Goal: Task Accomplishment & Management: Manage account settings

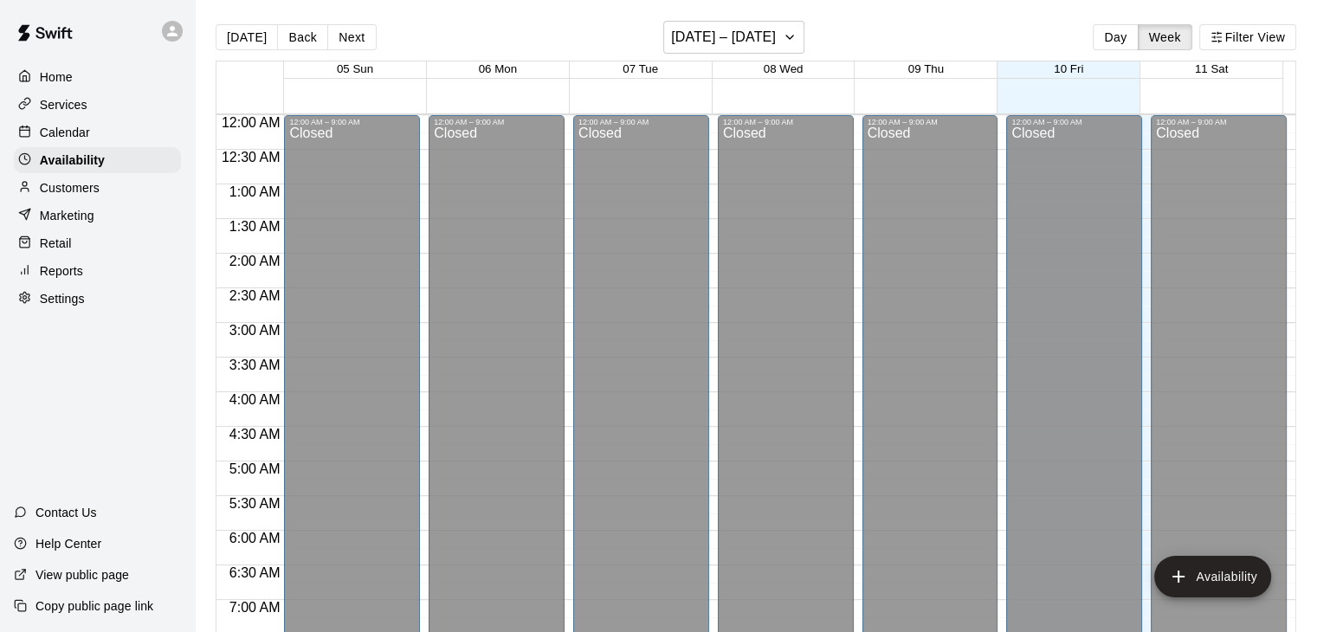
scroll to position [1124, 0]
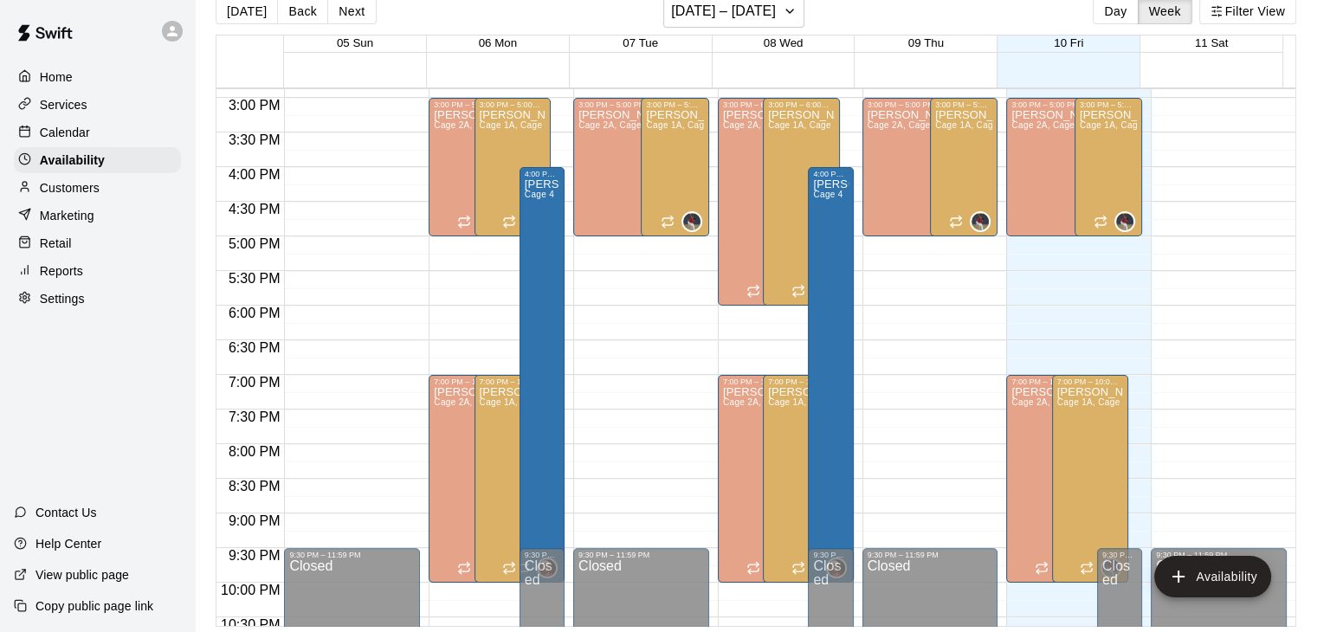
scroll to position [28, 0]
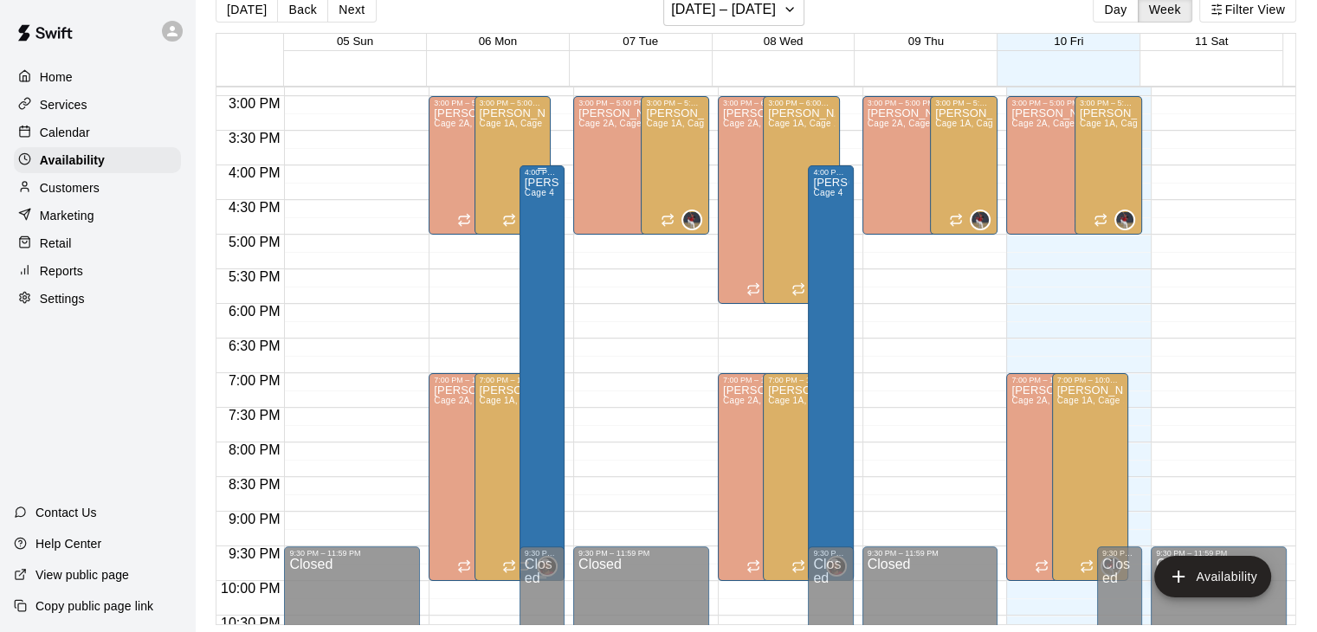
click at [533, 292] on div "[PERSON_NAME] Cage 4" at bounding box center [542, 493] width 35 height 632
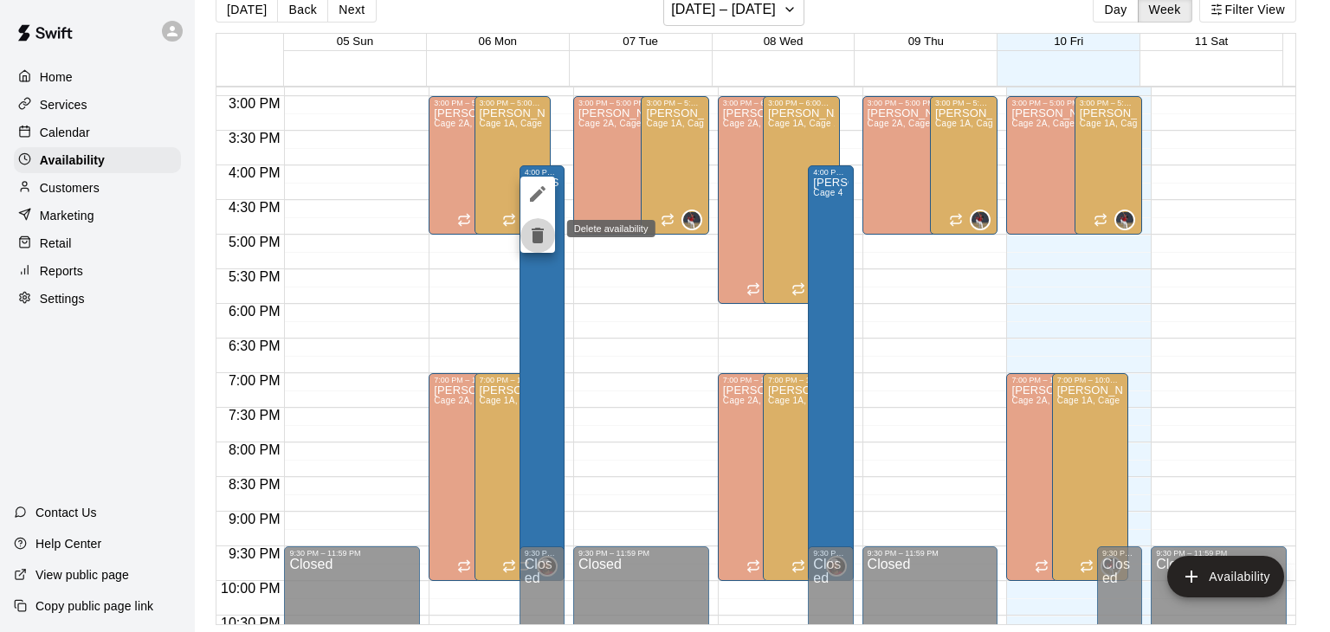
click at [535, 236] on icon "delete" at bounding box center [538, 236] width 12 height 16
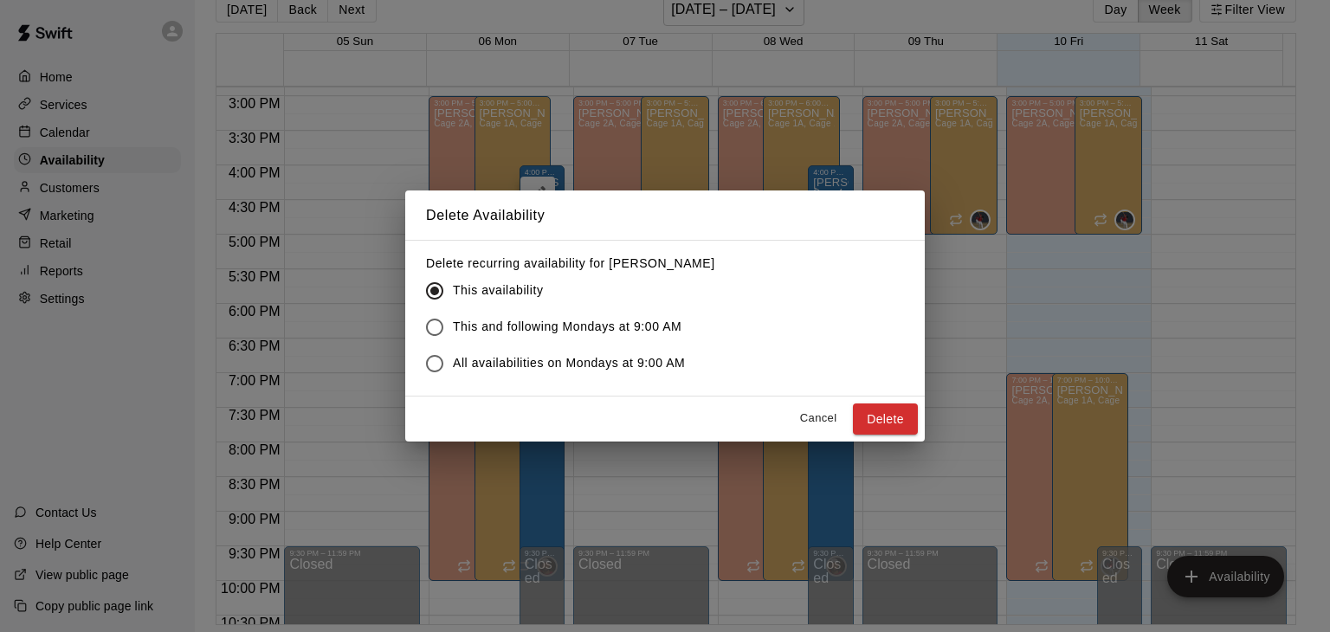
click at [538, 329] on span "This and following Mondays at 9:00 AM" at bounding box center [567, 327] width 229 height 18
click at [577, 364] on span "All availabilities on Mondays at 9:00 AM" at bounding box center [569, 363] width 232 height 18
click at [861, 413] on button "Delete" at bounding box center [885, 419] width 65 height 32
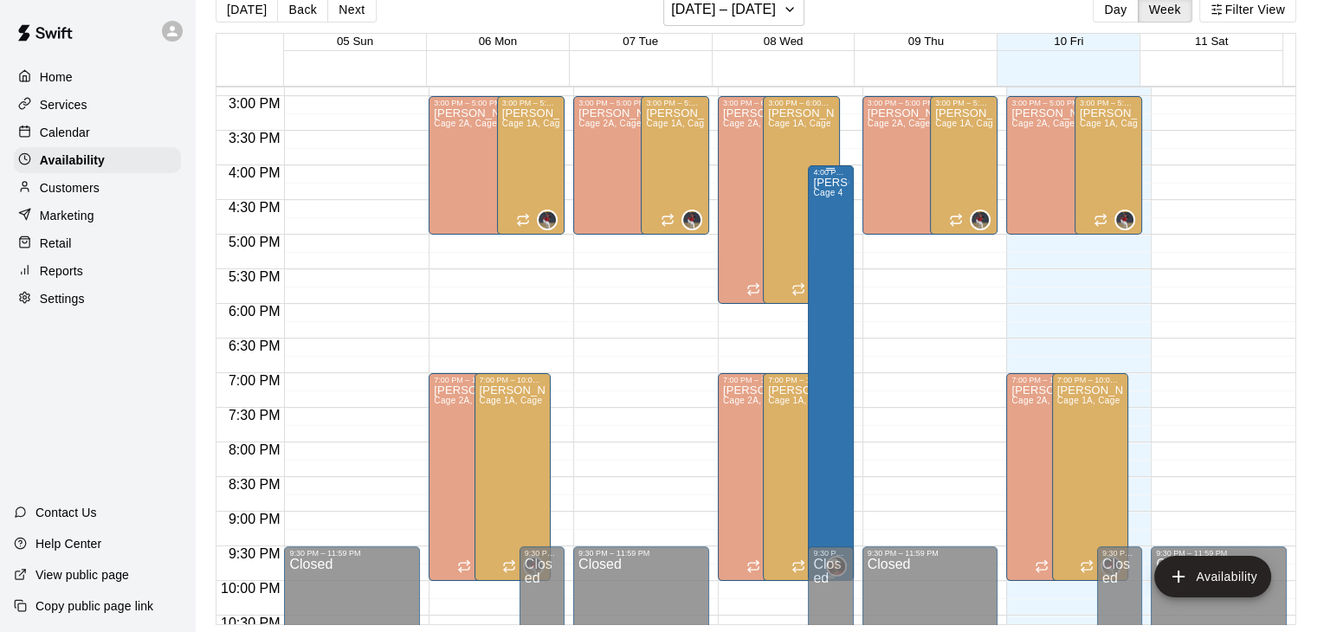
click at [813, 317] on div "[PERSON_NAME] Cage 4" at bounding box center [830, 493] width 35 height 632
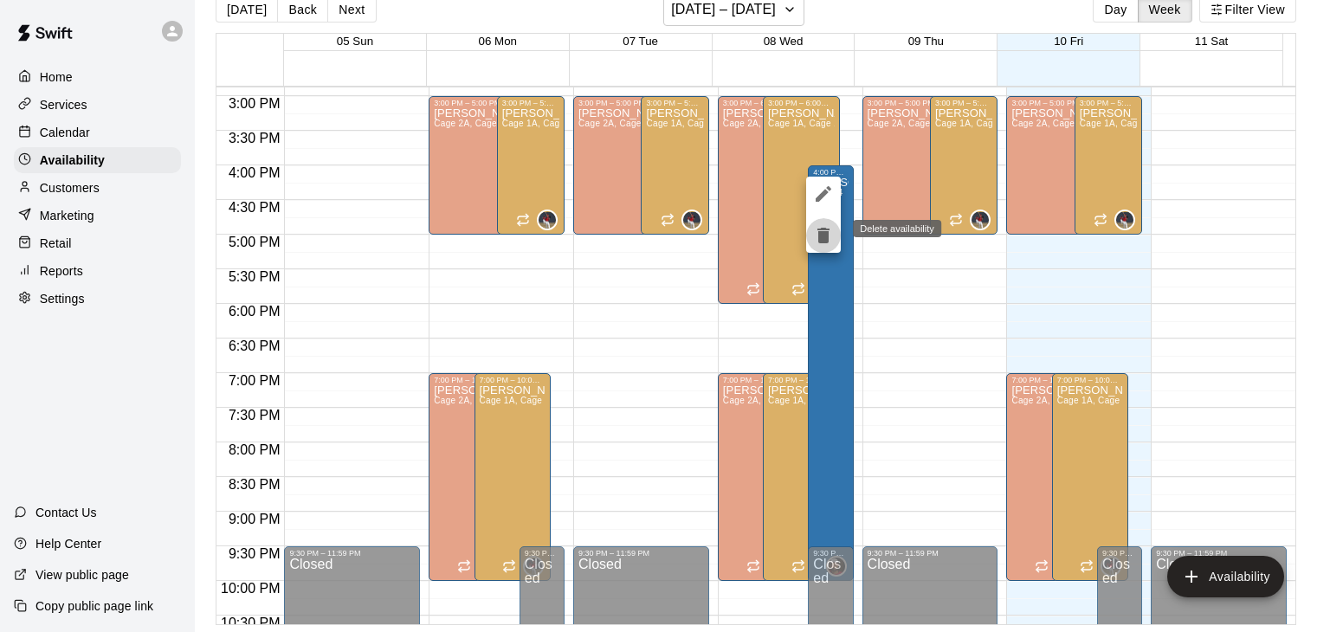
click at [813, 227] on icon "delete" at bounding box center [823, 235] width 21 height 21
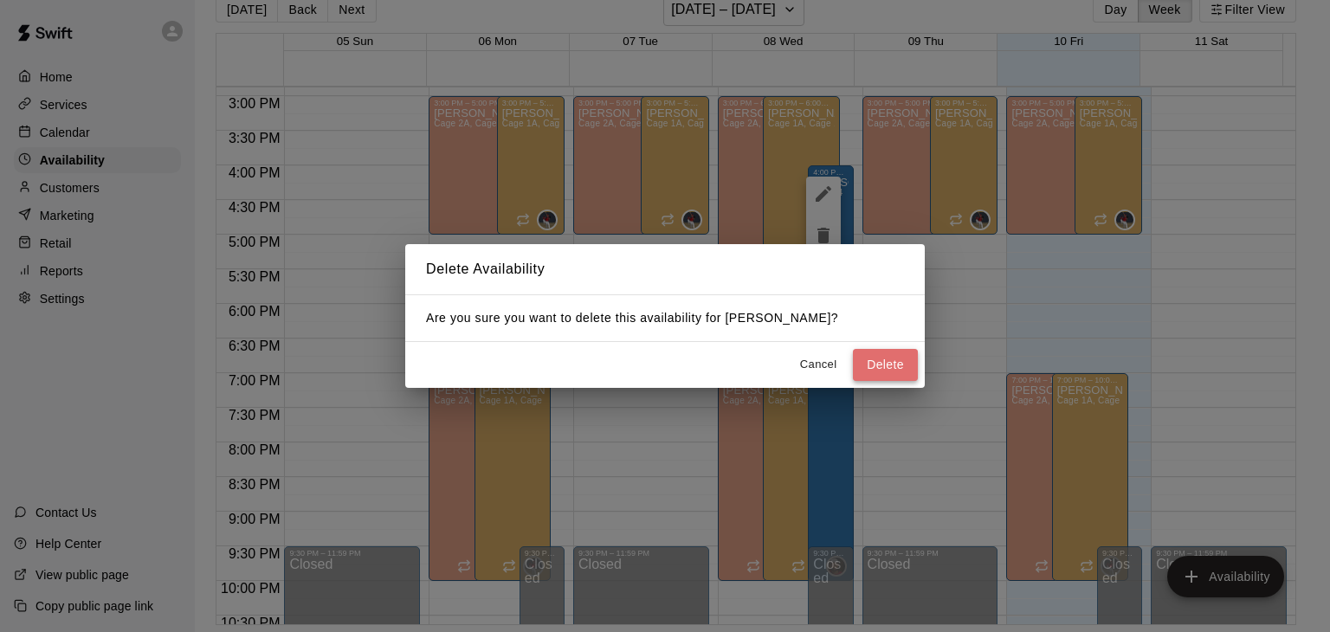
click at [879, 361] on button "Delete" at bounding box center [885, 365] width 65 height 32
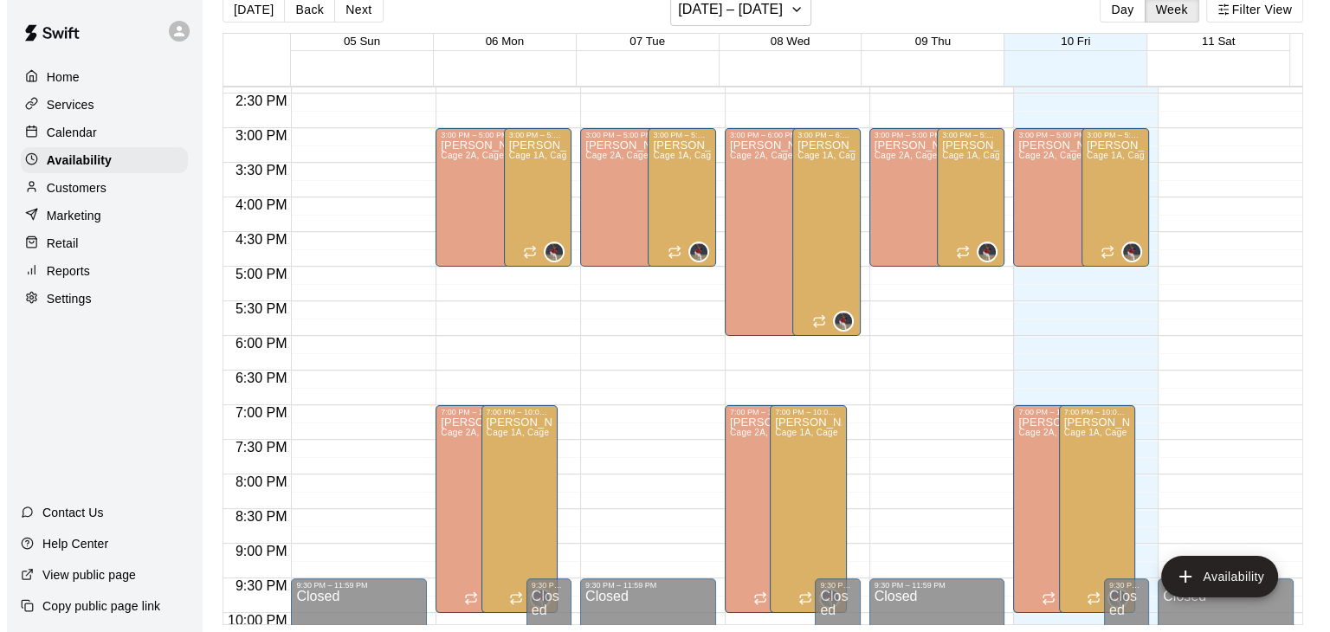
scroll to position [909, 0]
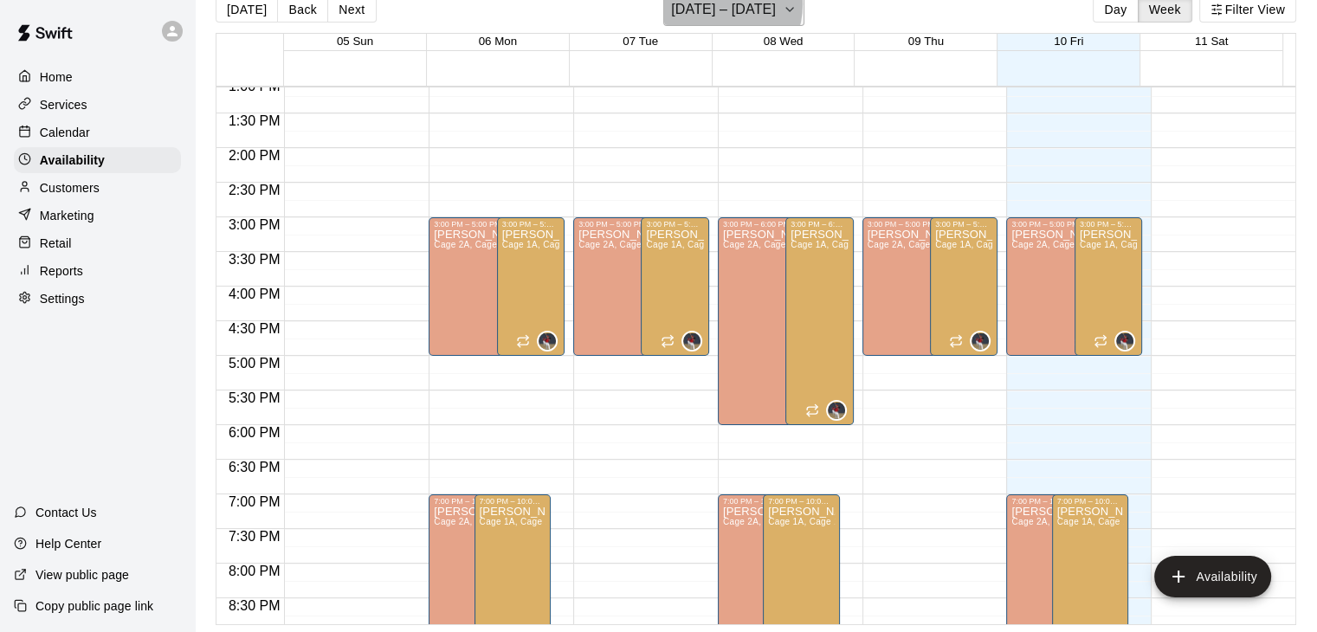
click at [714, 4] on h6 "[DATE] – [DATE]" at bounding box center [723, 9] width 105 height 24
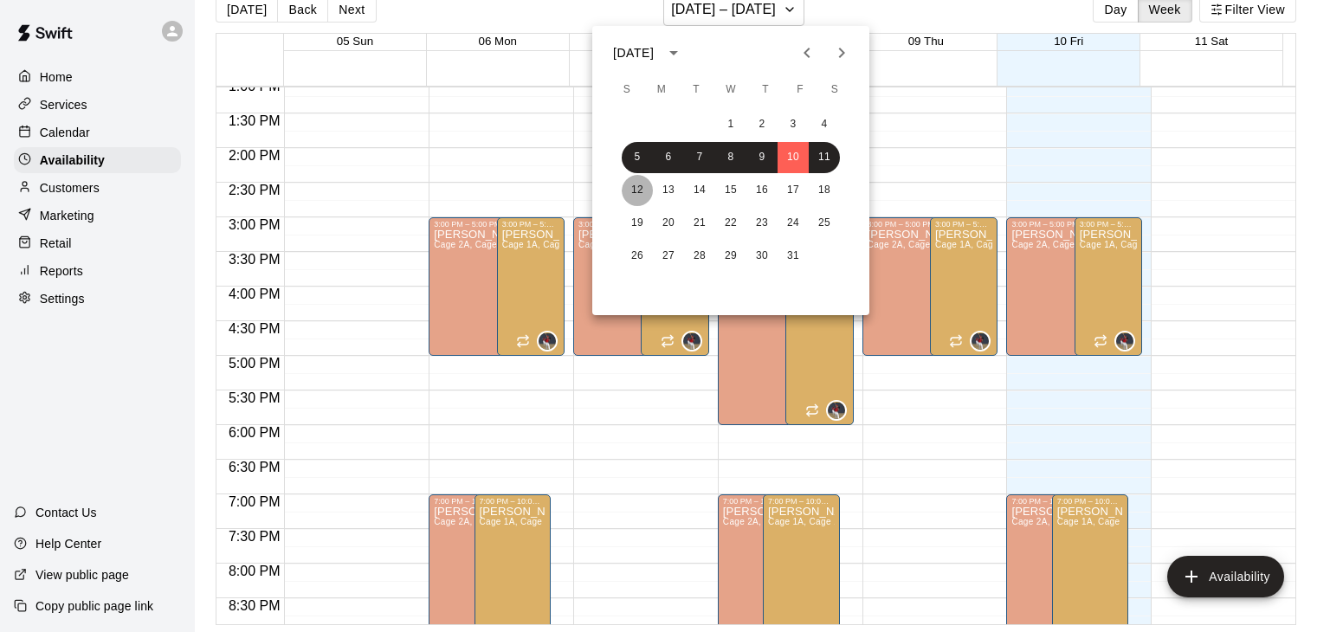
click at [634, 182] on button "12" at bounding box center [637, 190] width 31 height 31
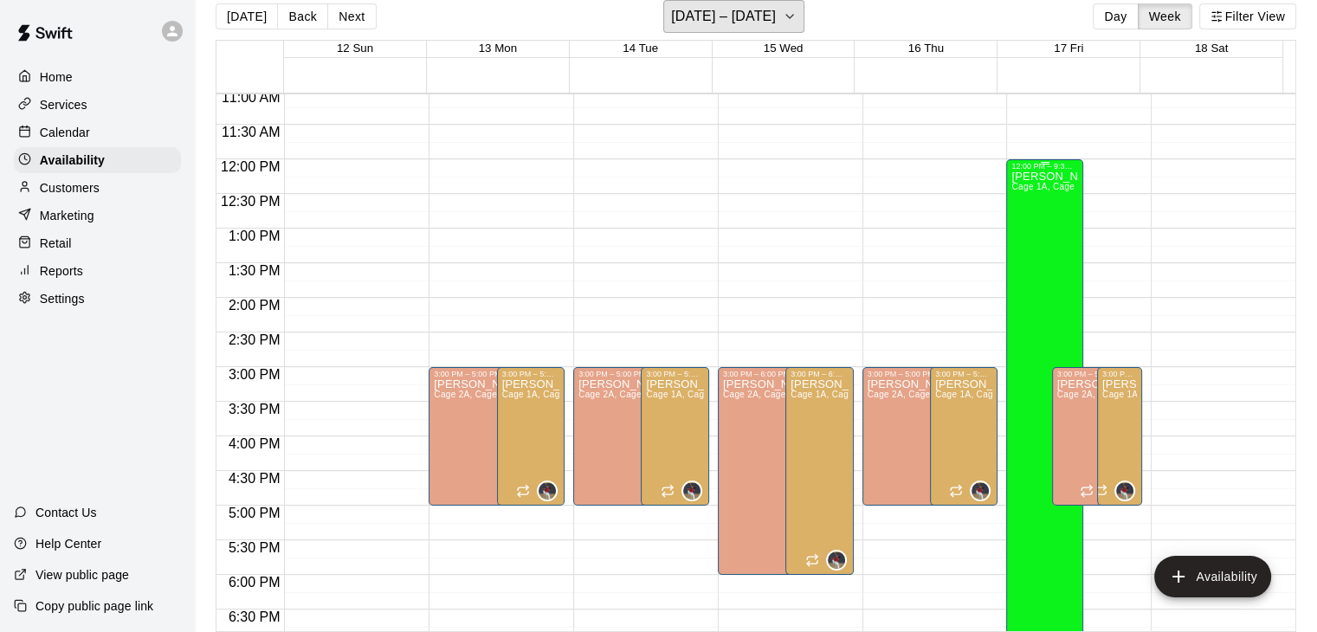
scroll to position [767, 0]
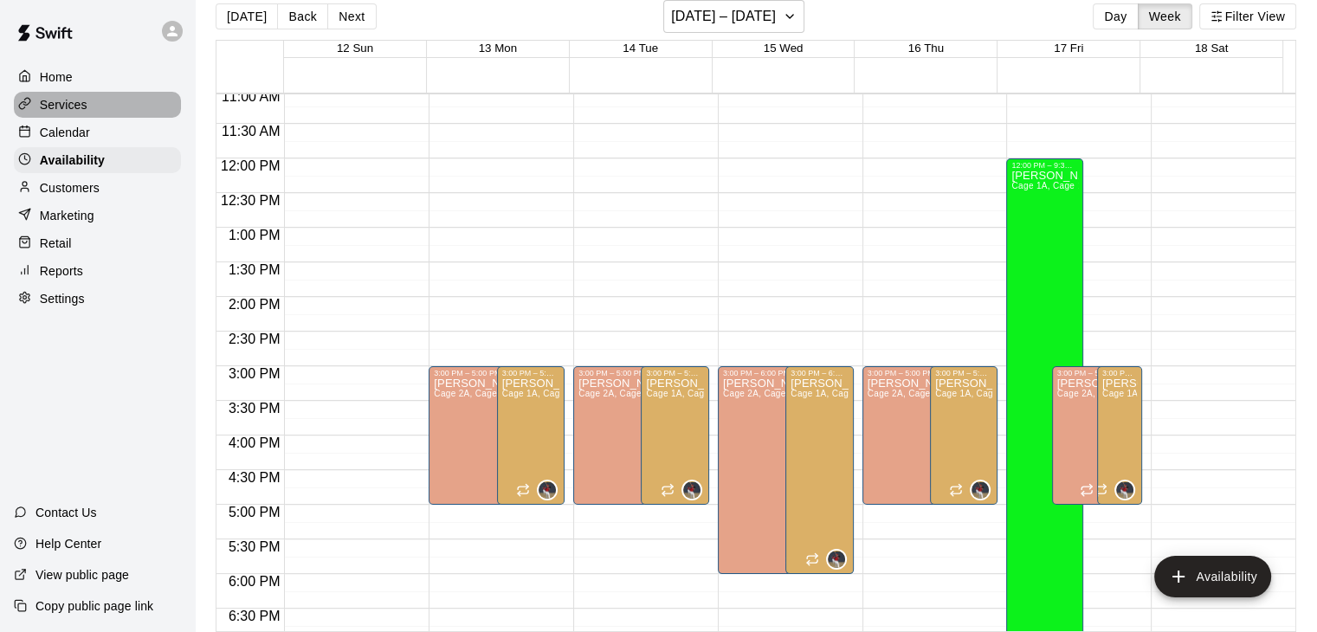
click at [68, 102] on p "Services" at bounding box center [64, 104] width 48 height 17
